Goal: Transaction & Acquisition: Subscribe to service/newsletter

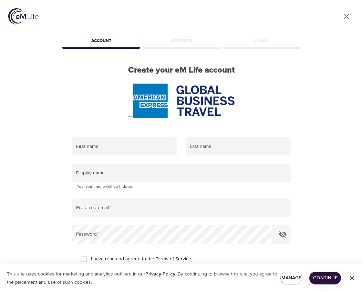
click at [70, 151] on div "First name" at bounding box center [125, 146] width 114 height 27
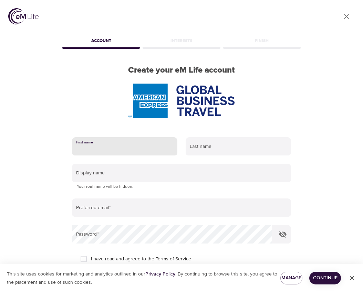
click at [96, 152] on input "text" at bounding box center [124, 146] width 105 height 19
click at [122, 147] on input "text" at bounding box center [124, 146] width 105 height 19
click at [101, 149] on input "text" at bounding box center [124, 146] width 105 height 19
type input "j"
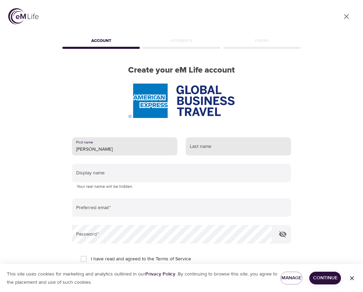
type input "Julian"
click at [219, 148] on input "text" at bounding box center [237, 146] width 105 height 19
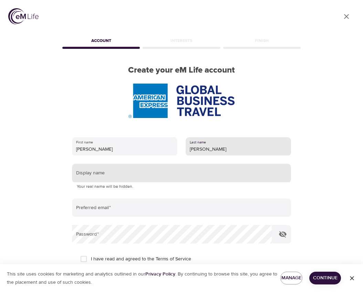
type input "Ramirez"
click at [144, 177] on input "text" at bounding box center [181, 173] width 219 height 19
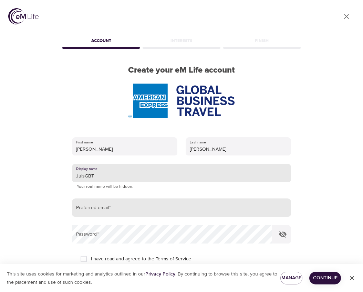
type input "JulsGBT"
click at [142, 208] on input "email" at bounding box center [181, 207] width 219 height 19
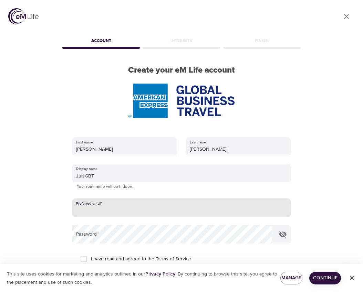
type input "[EMAIL_ADDRESS][PERSON_NAME][DOMAIN_NAME]"
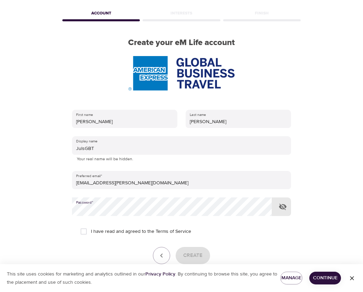
scroll to position [65, 0]
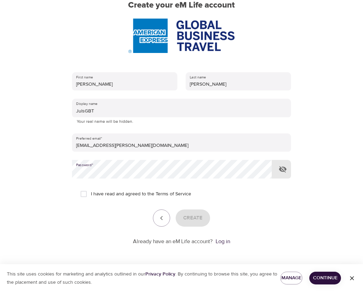
click at [84, 195] on input "I have read and agreed to the Terms of Service" at bounding box center [83, 194] width 14 height 14
checkbox input "true"
click at [278, 174] on button "button" at bounding box center [282, 169] width 17 height 17
click at [283, 173] on icon "button" at bounding box center [282, 169] width 8 height 8
click at [193, 217] on span "Create" at bounding box center [192, 218] width 19 height 9
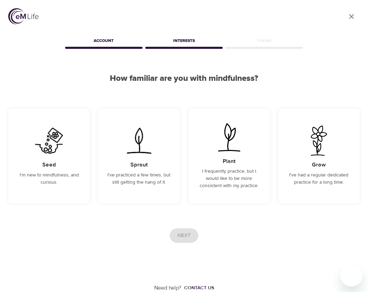
click at [168, 75] on h2 "How familiar are you with mindfulness?" at bounding box center [183, 79] width 351 height 10
click at [48, 191] on div "Seed I'm new to mindfulness, and curious." at bounding box center [49, 155] width 82 height 95
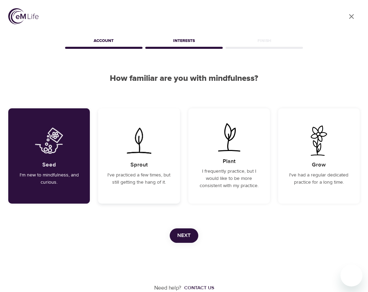
click at [139, 186] on div "Sprout I've practiced a few times, but still getting the hang of it." at bounding box center [139, 155] width 82 height 95
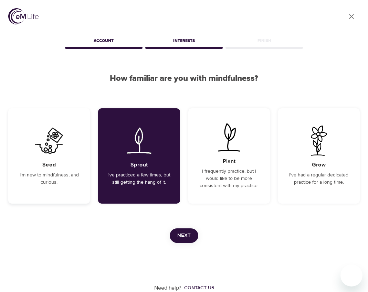
click at [54, 191] on div "Seed I'm new to mindfulness, and curious." at bounding box center [49, 155] width 82 height 95
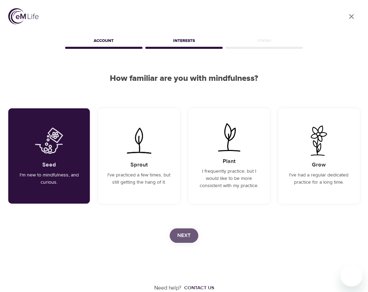
click at [184, 233] on span "Next" at bounding box center [183, 235] width 13 height 9
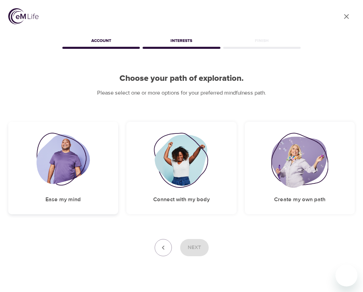
click at [79, 163] on img at bounding box center [62, 160] width 53 height 55
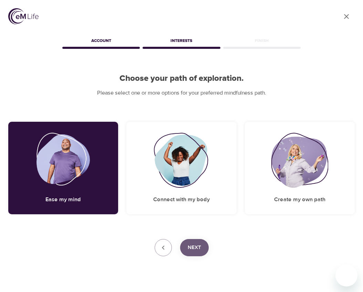
click at [200, 248] on span "Next" at bounding box center [193, 247] width 13 height 9
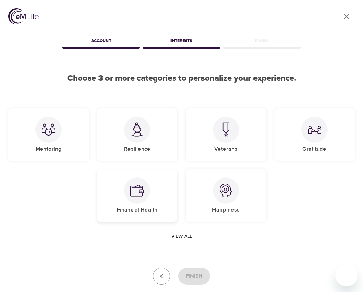
click at [142, 198] on div at bounding box center [137, 190] width 26 height 26
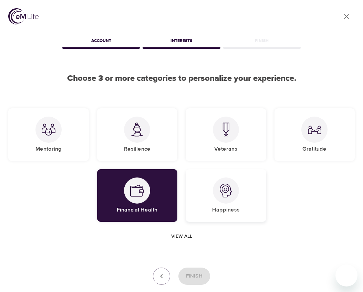
click at [259, 197] on div "Happiness" at bounding box center [225, 195] width 80 height 53
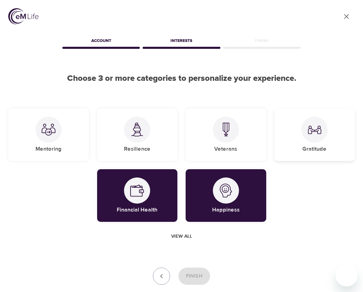
click at [314, 145] on h5 "Gratitude" at bounding box center [314, 148] width 24 height 7
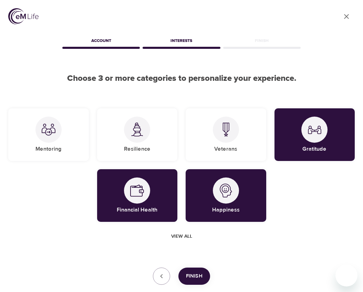
click at [190, 276] on span "Finish" at bounding box center [194, 276] width 17 height 9
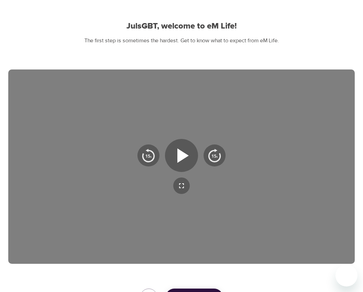
scroll to position [46, 0]
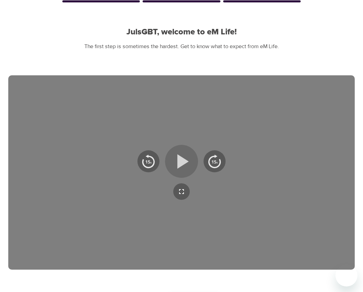
click at [186, 157] on icon "button" at bounding box center [181, 161] width 25 height 25
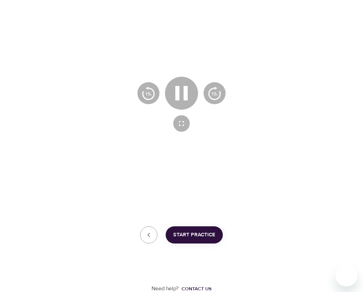
scroll to position [115, 0]
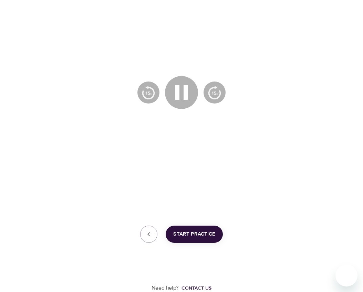
click at [185, 120] on button "button" at bounding box center [181, 123] width 17 height 17
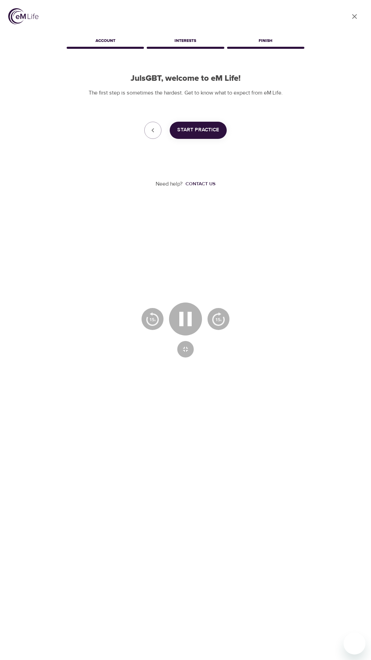
click at [299, 292] on div at bounding box center [185, 330] width 371 height 660
click at [184, 292] on icon "button" at bounding box center [185, 349] width 5 height 5
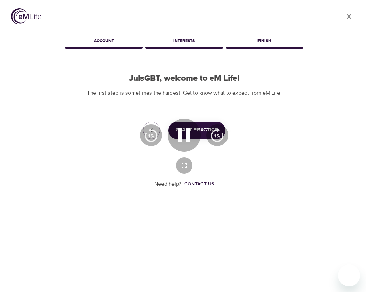
scroll to position [115, 0]
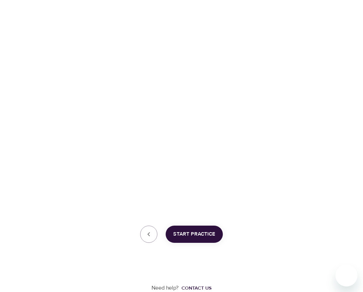
click at [203, 235] on span "Start Practice" at bounding box center [194, 234] width 42 height 9
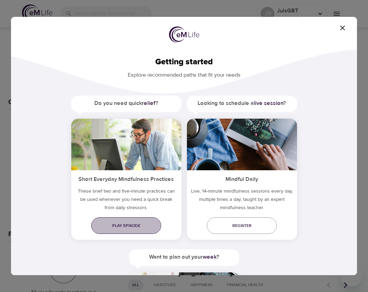
click at [138, 228] on span "Play episode" at bounding box center [126, 225] width 59 height 7
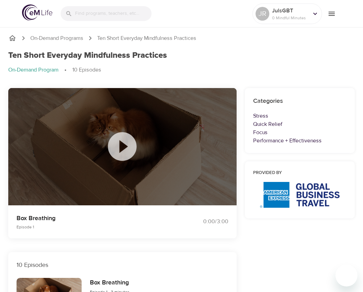
click at [122, 147] on icon at bounding box center [122, 146] width 34 height 34
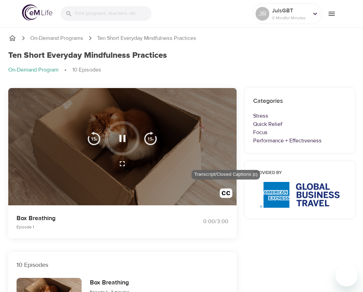
click at [225, 193] on img "button" at bounding box center [225, 194] width 13 height 13
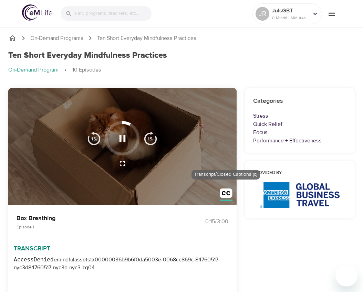
click at [225, 195] on img "button" at bounding box center [225, 194] width 13 height 13
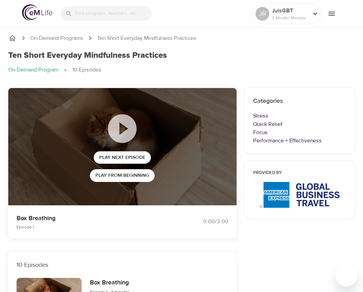
click at [121, 124] on icon at bounding box center [122, 128] width 34 height 34
click at [124, 127] on icon at bounding box center [122, 128] width 34 height 34
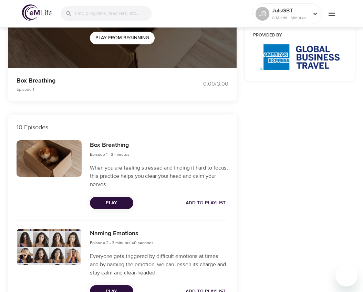
scroll to position [206, 0]
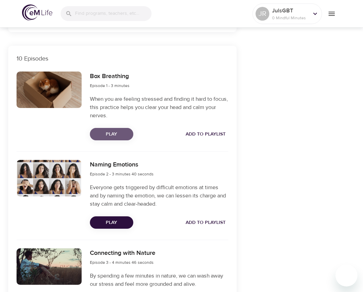
click at [108, 134] on span "Play" at bounding box center [111, 134] width 32 height 9
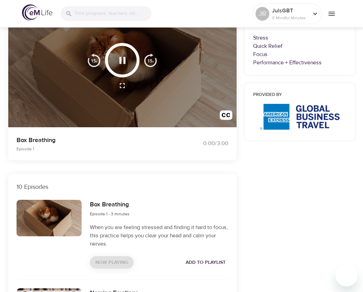
scroll to position [0, 0]
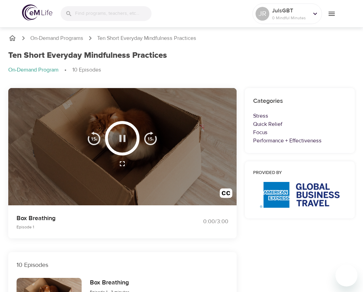
click at [117, 140] on icon "button" at bounding box center [122, 138] width 12 height 12
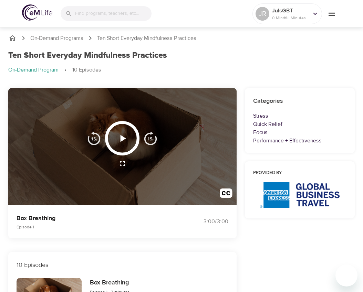
click at [117, 140] on icon "button" at bounding box center [122, 138] width 12 height 12
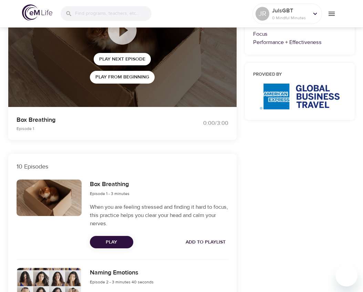
scroll to position [103, 0]
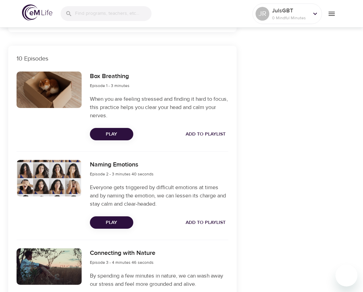
click at [120, 217] on button "Play" at bounding box center [111, 222] width 43 height 13
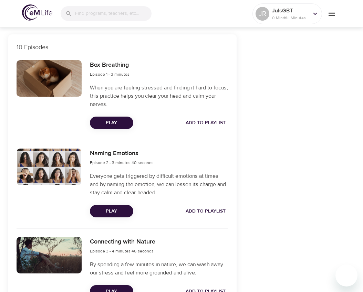
scroll to position [275, 0]
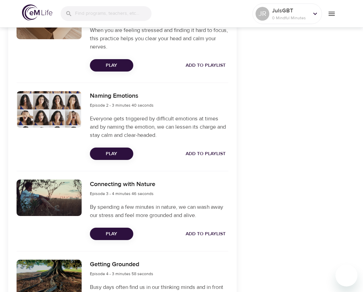
click at [126, 234] on span "Play" at bounding box center [111, 234] width 32 height 9
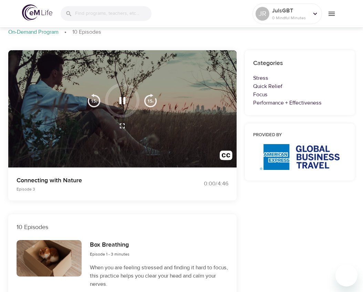
scroll to position [0, 0]
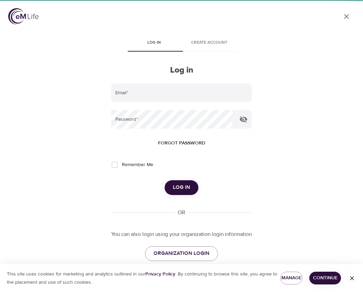
type input "[EMAIL_ADDRESS][PERSON_NAME][DOMAIN_NAME]"
